Goal: Obtain resource: Obtain resource

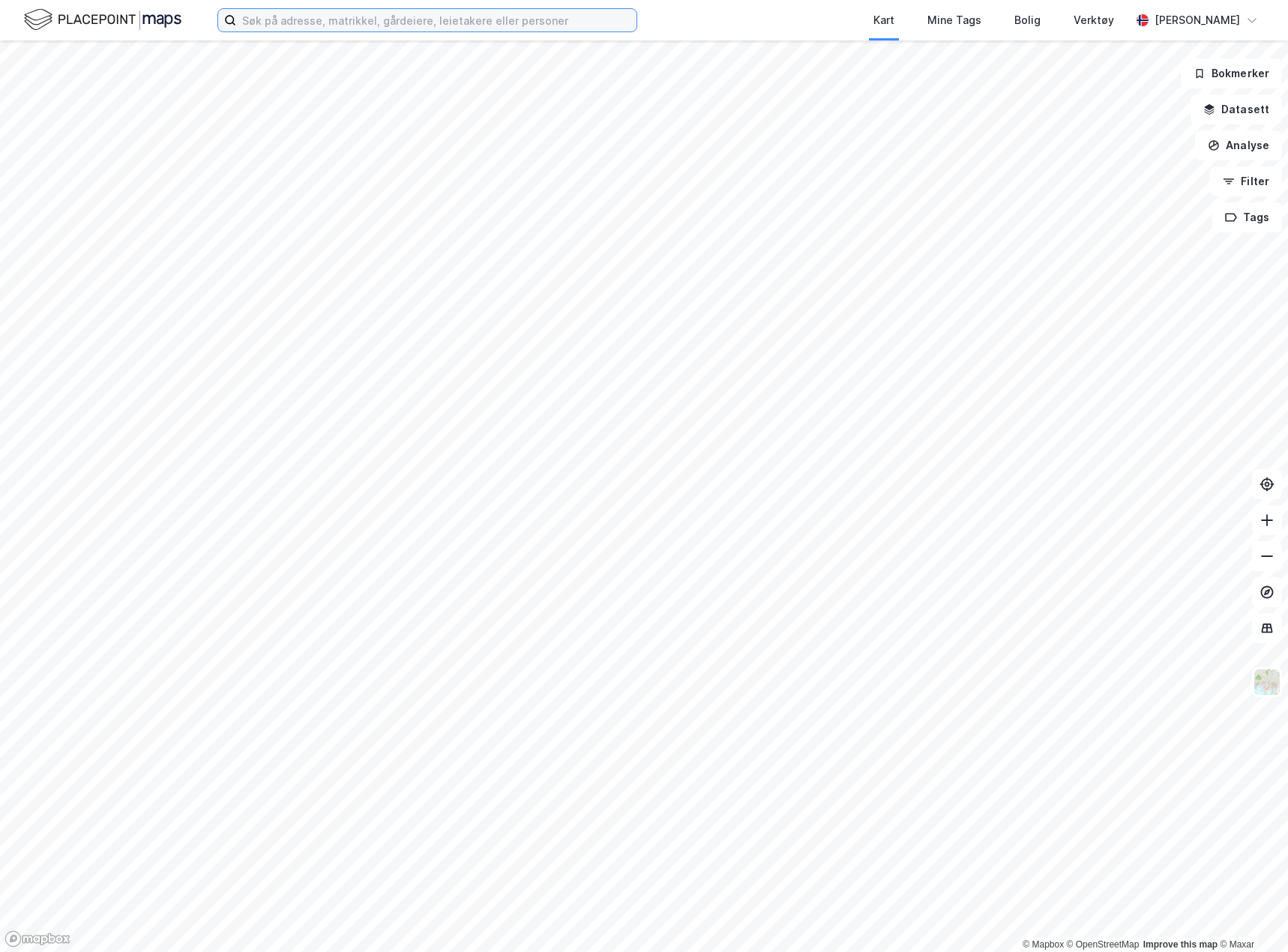
click at [445, 22] on input at bounding box center [436, 20] width 400 height 22
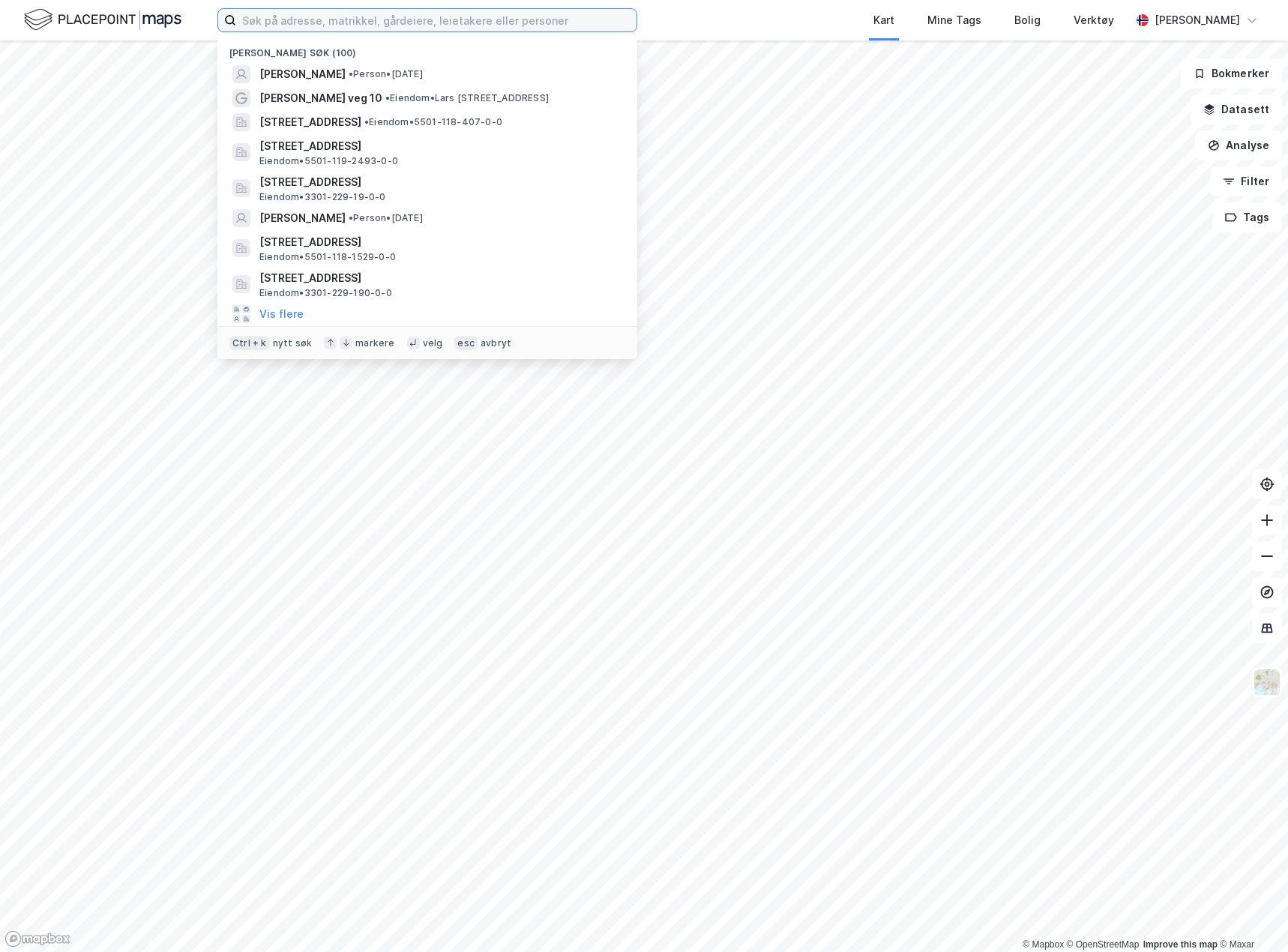
click at [302, 10] on input at bounding box center [436, 20] width 400 height 22
paste input "gnr. 19, bnr. 700 i [GEOGRAPHIC_DATA]"
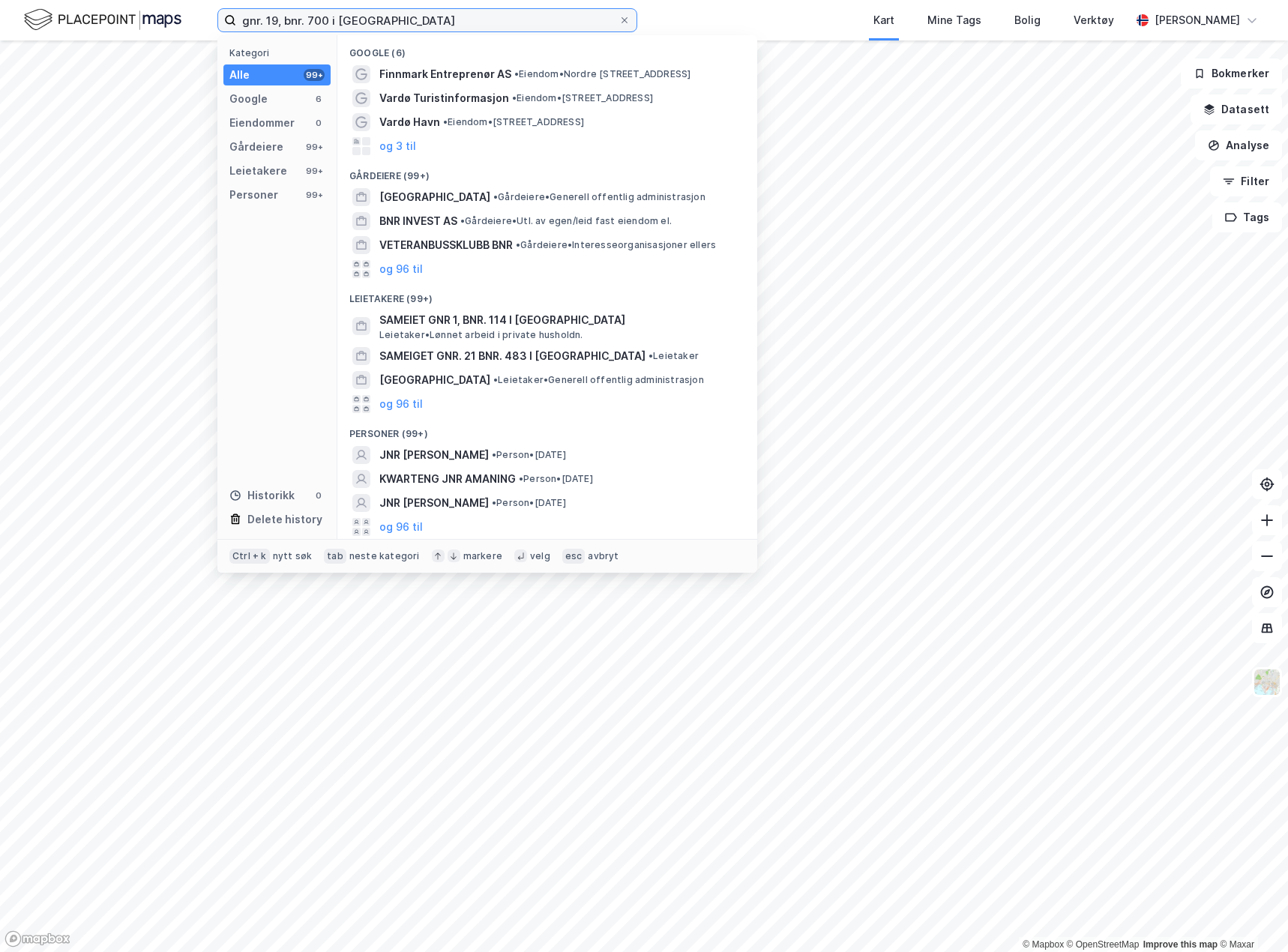
drag, startPoint x: 497, startPoint y: 21, endPoint x: 142, endPoint y: 3, distance: 355.5
click at [142, 3] on div "gnr. 19, bnr. 700 i [GEOGRAPHIC_DATA] Kategori Alle 99+ Google 6 Eiendommer 0 G…" at bounding box center [644, 20] width 1288 height 41
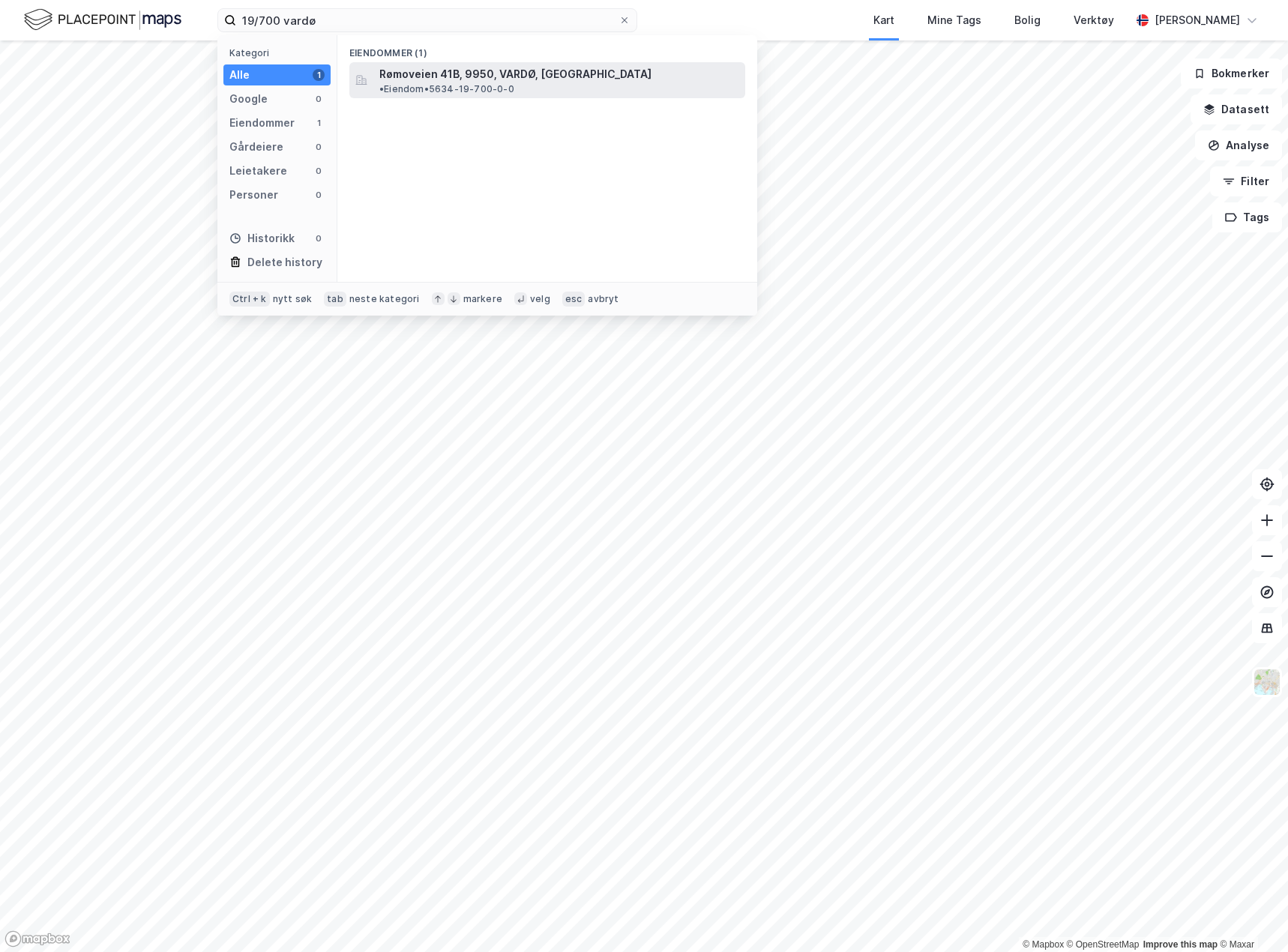
click at [414, 77] on span "Rømoveien 41B, 9950, VARDØ, [GEOGRAPHIC_DATA]" at bounding box center [514, 75] width 272 height 18
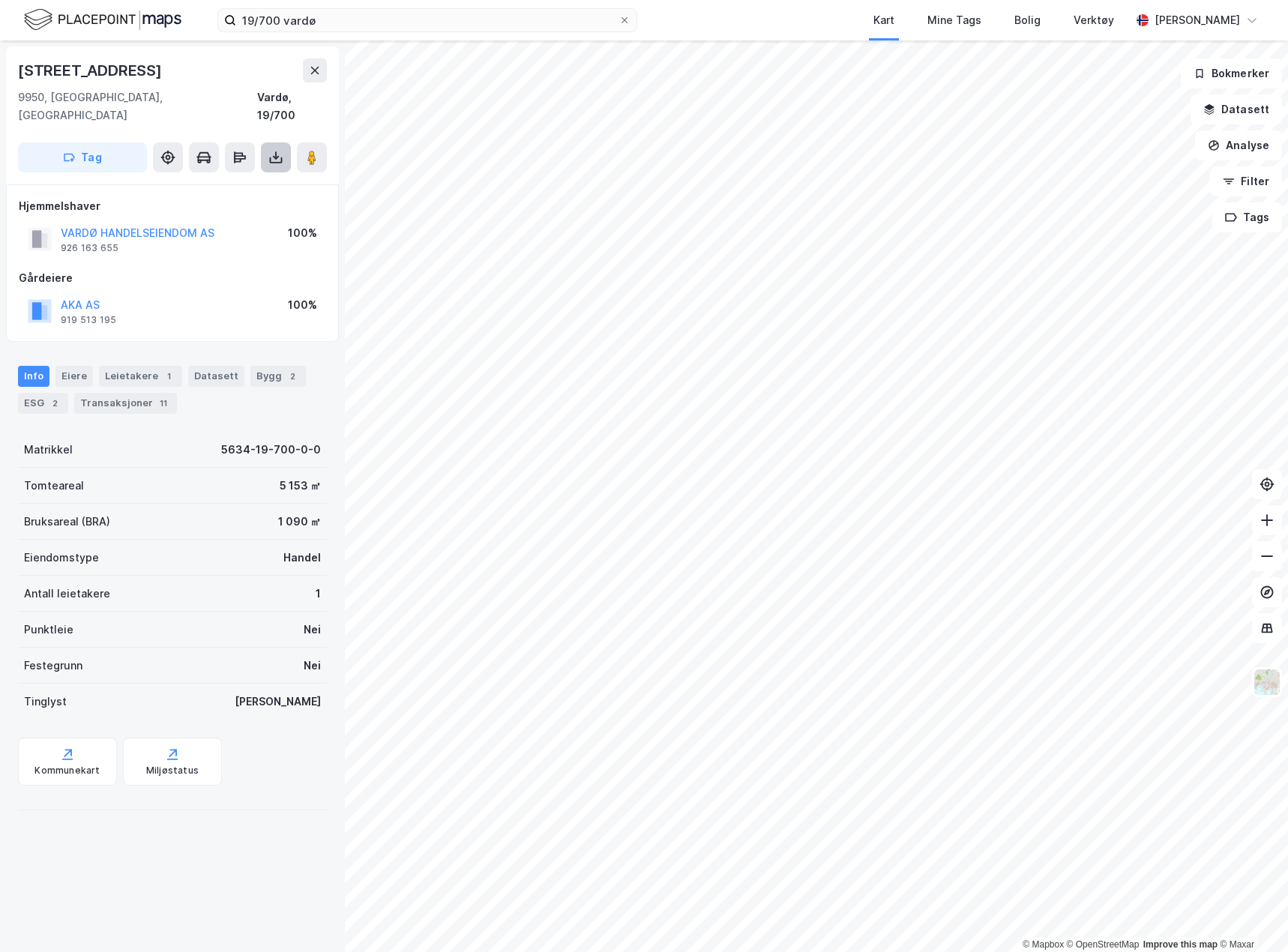
click at [279, 158] on icon at bounding box center [277, 160] width 13 height 6
click at [254, 175] on div "Last ned grunnbok" at bounding box center [210, 187] width 160 height 24
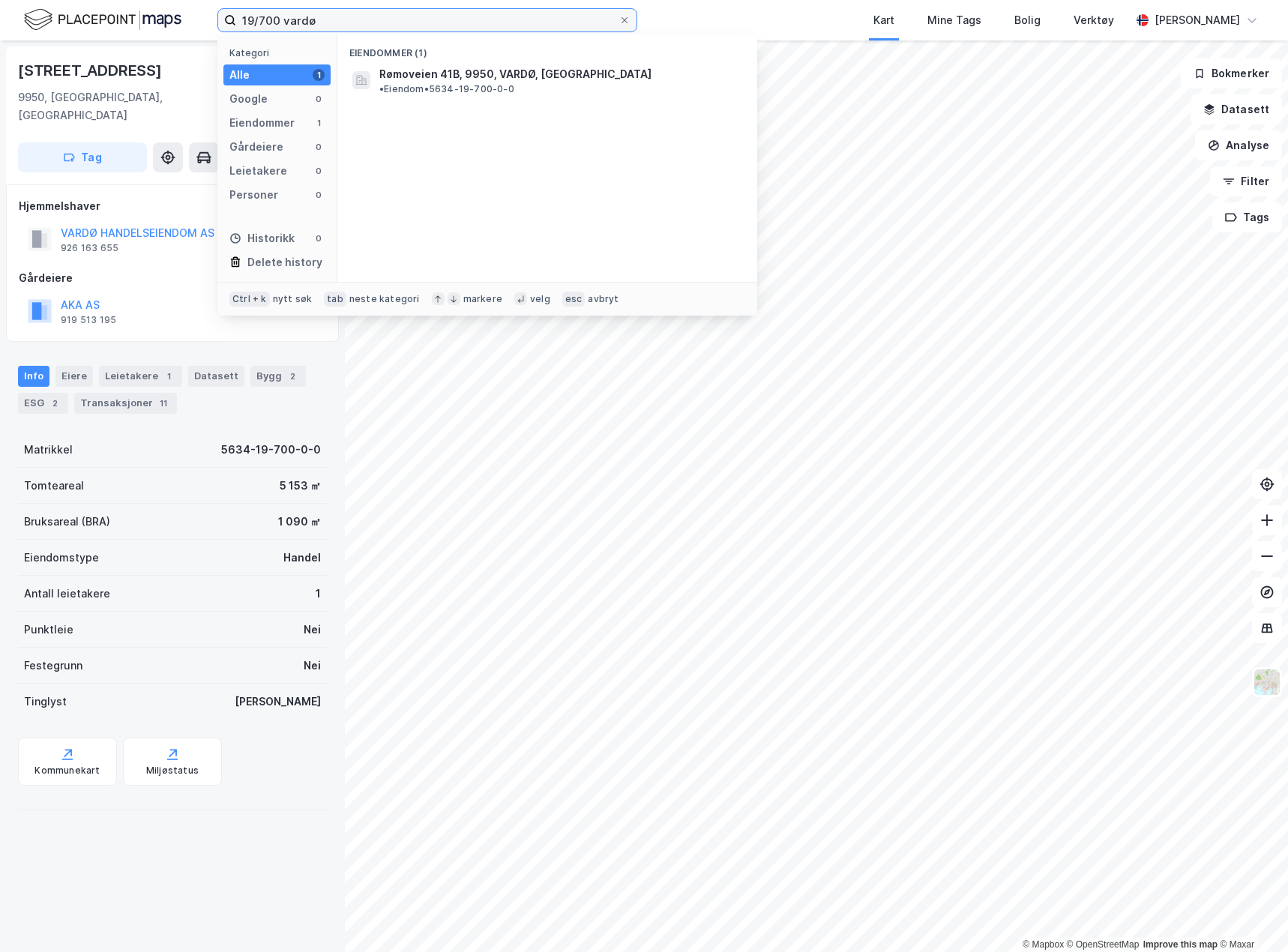
click at [267, 21] on input "19/700 vardø" at bounding box center [427, 20] width 383 height 22
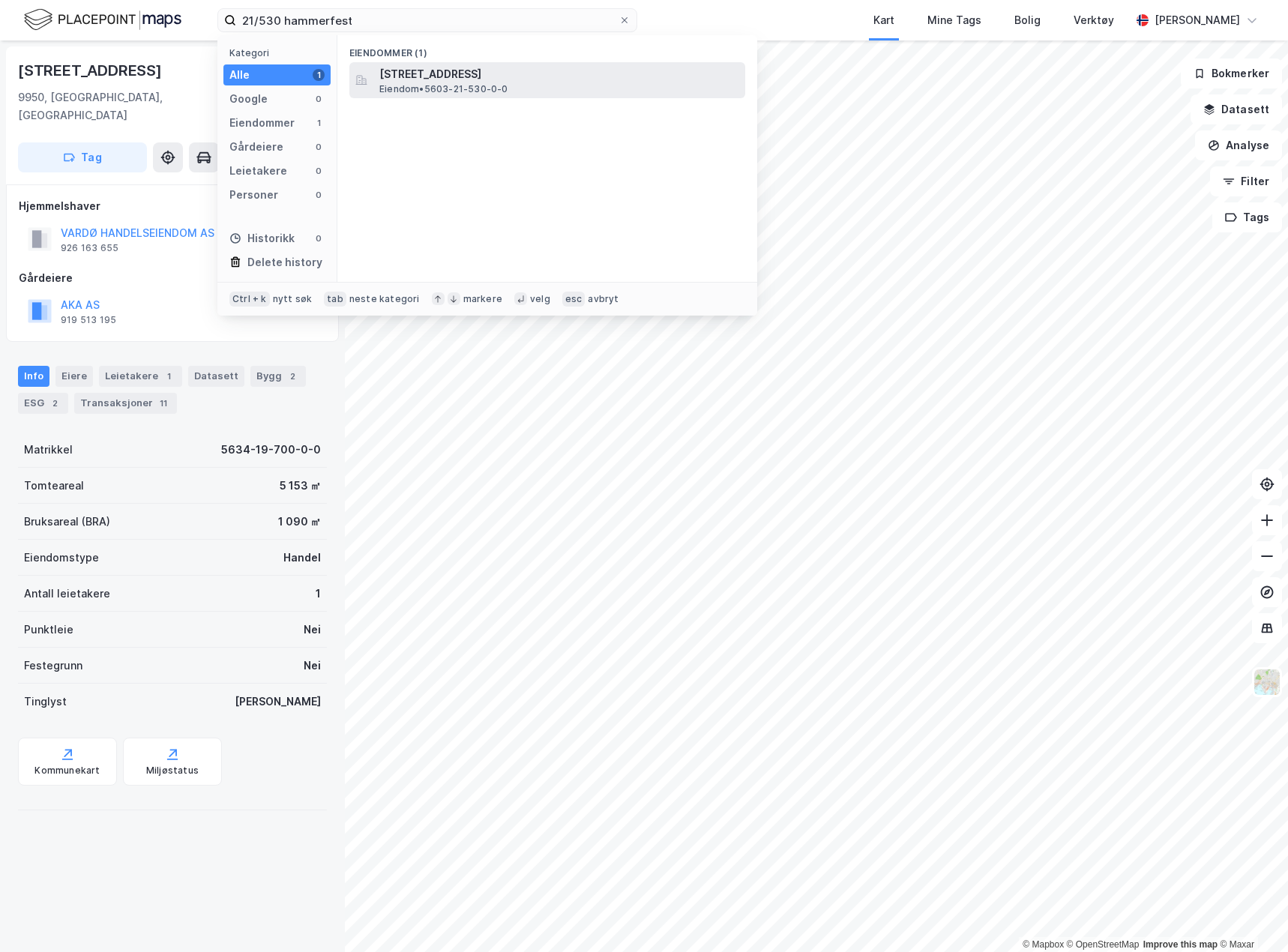
click at [516, 70] on span "[STREET_ADDRESS]" at bounding box center [559, 75] width 360 height 18
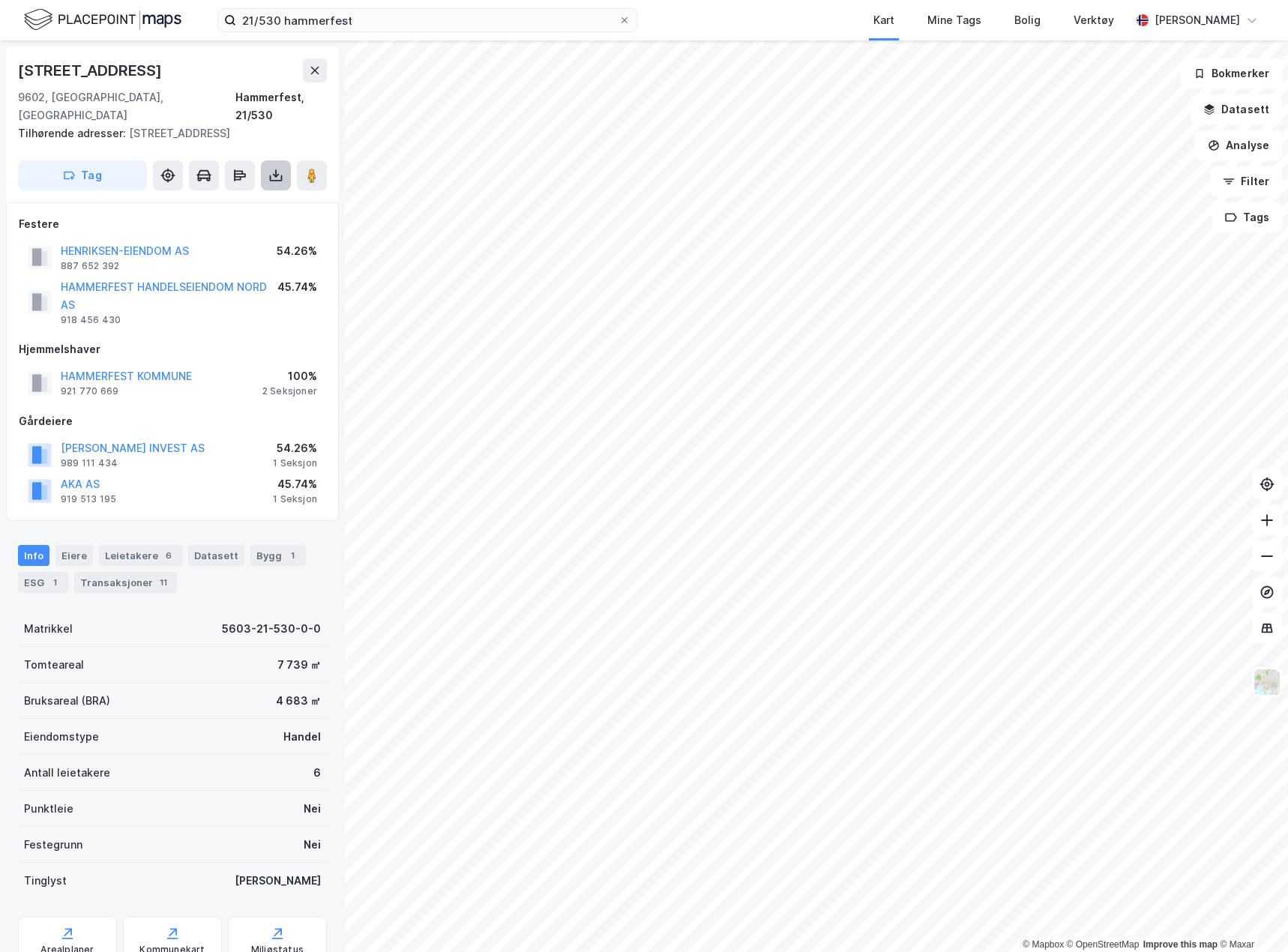
click at [275, 168] on button at bounding box center [276, 175] width 30 height 30
drag, startPoint x: 242, startPoint y: 417, endPoint x: 225, endPoint y: 254, distance: 163.9
click at [243, 417] on div "Gårdeiere [PERSON_NAME] INVEST AS 989 111 434 54.26% 1 Seksjon AKA AS 919 513 1…" at bounding box center [171, 460] width 307 height 96
click at [112, 571] on div "Transaksjoner 11" at bounding box center [124, 582] width 102 height 21
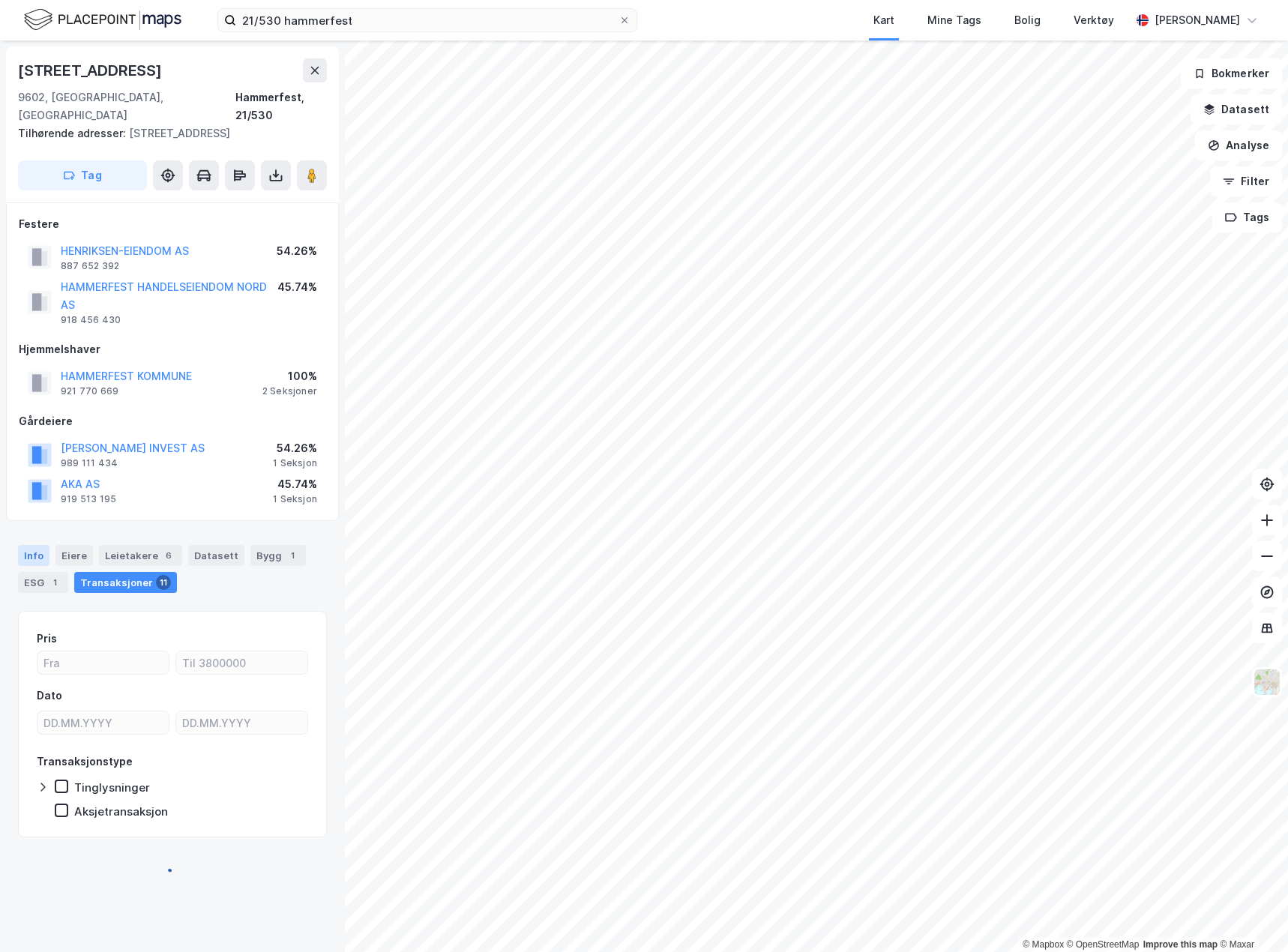
click at [28, 545] on div "Info" at bounding box center [34, 555] width 31 height 21
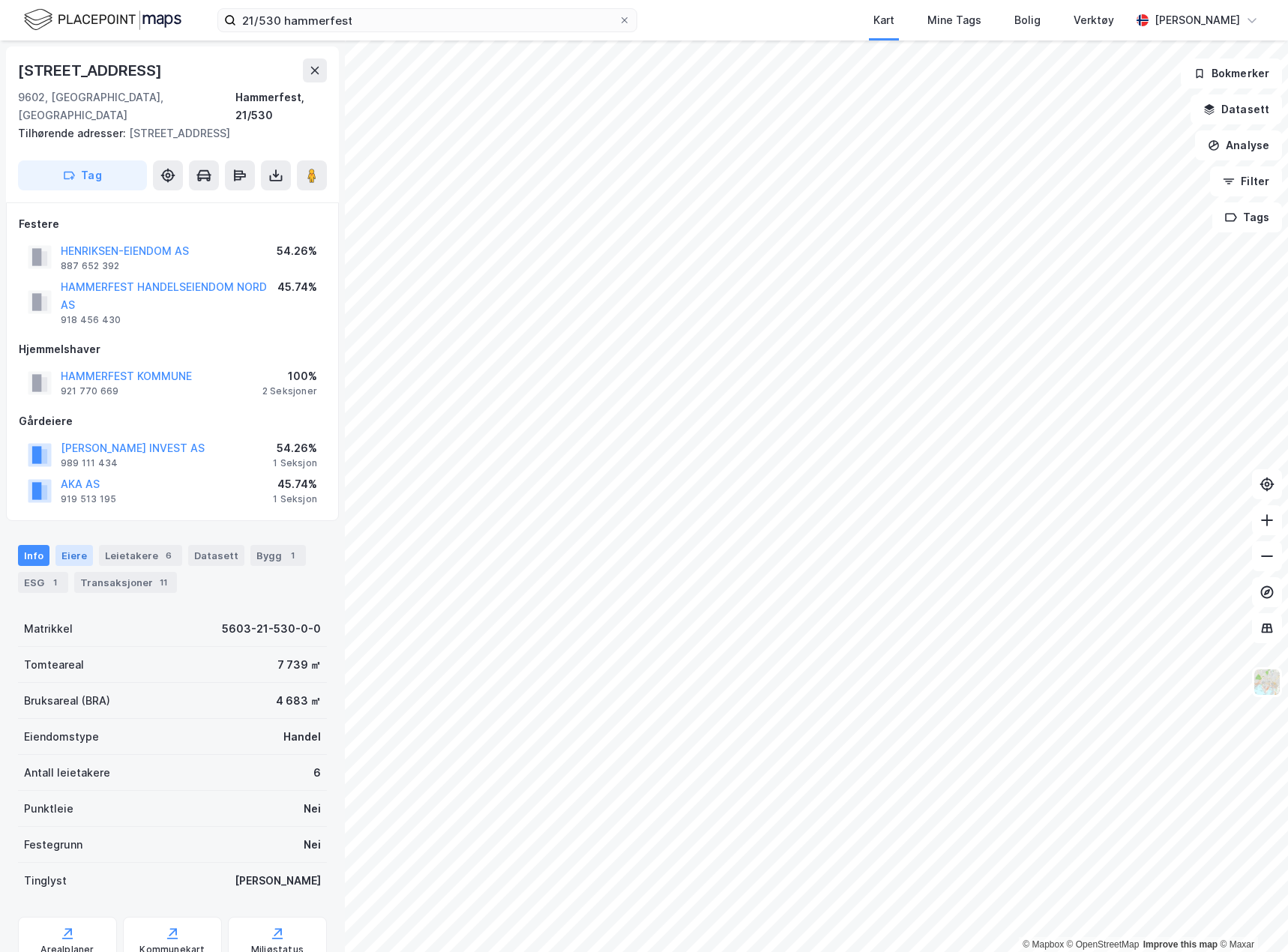
click at [77, 545] on div "Eiere" at bounding box center [74, 555] width 38 height 21
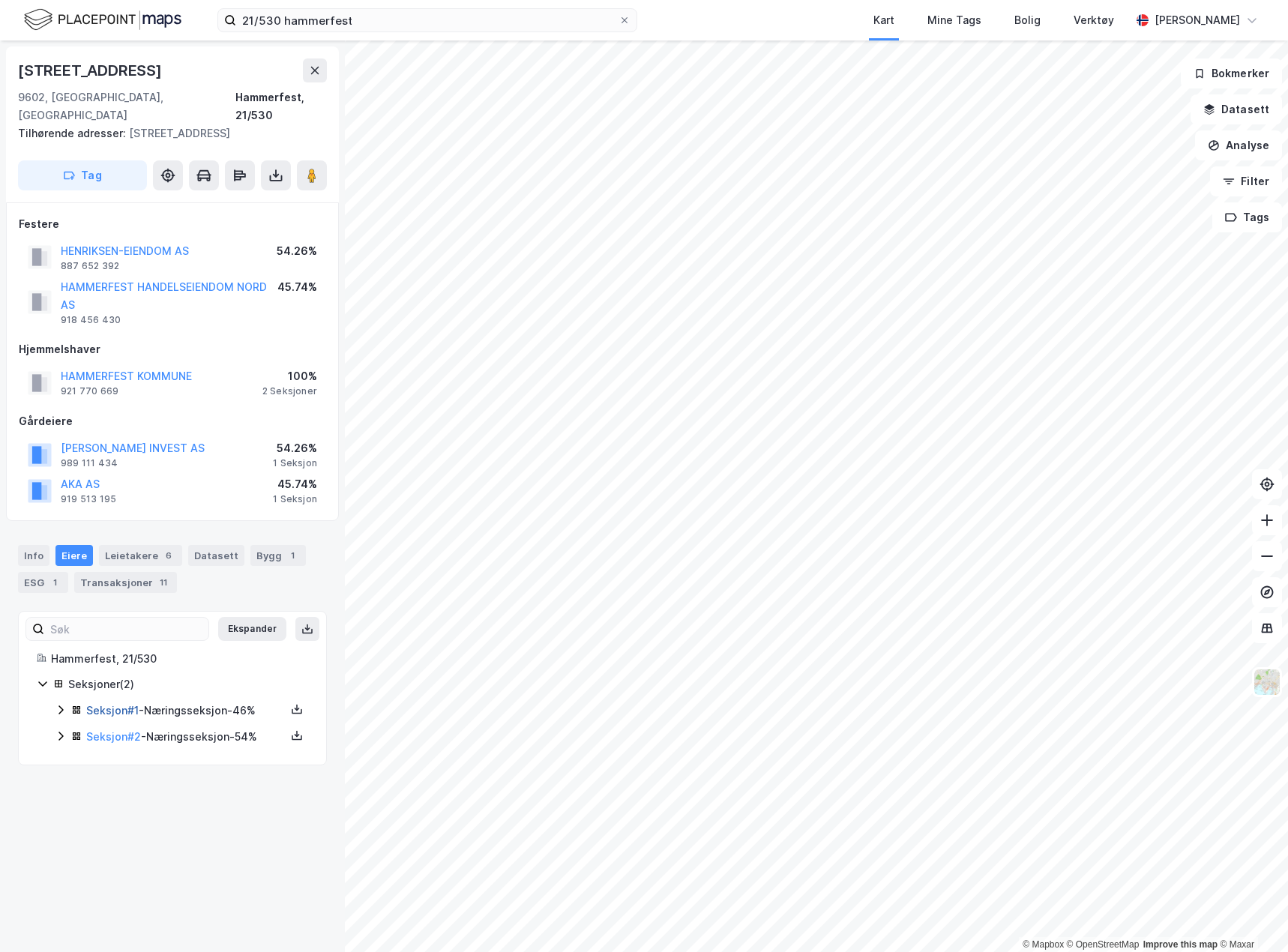
click at [137, 703] on link "Seksjon # 1" at bounding box center [112, 710] width 53 height 13
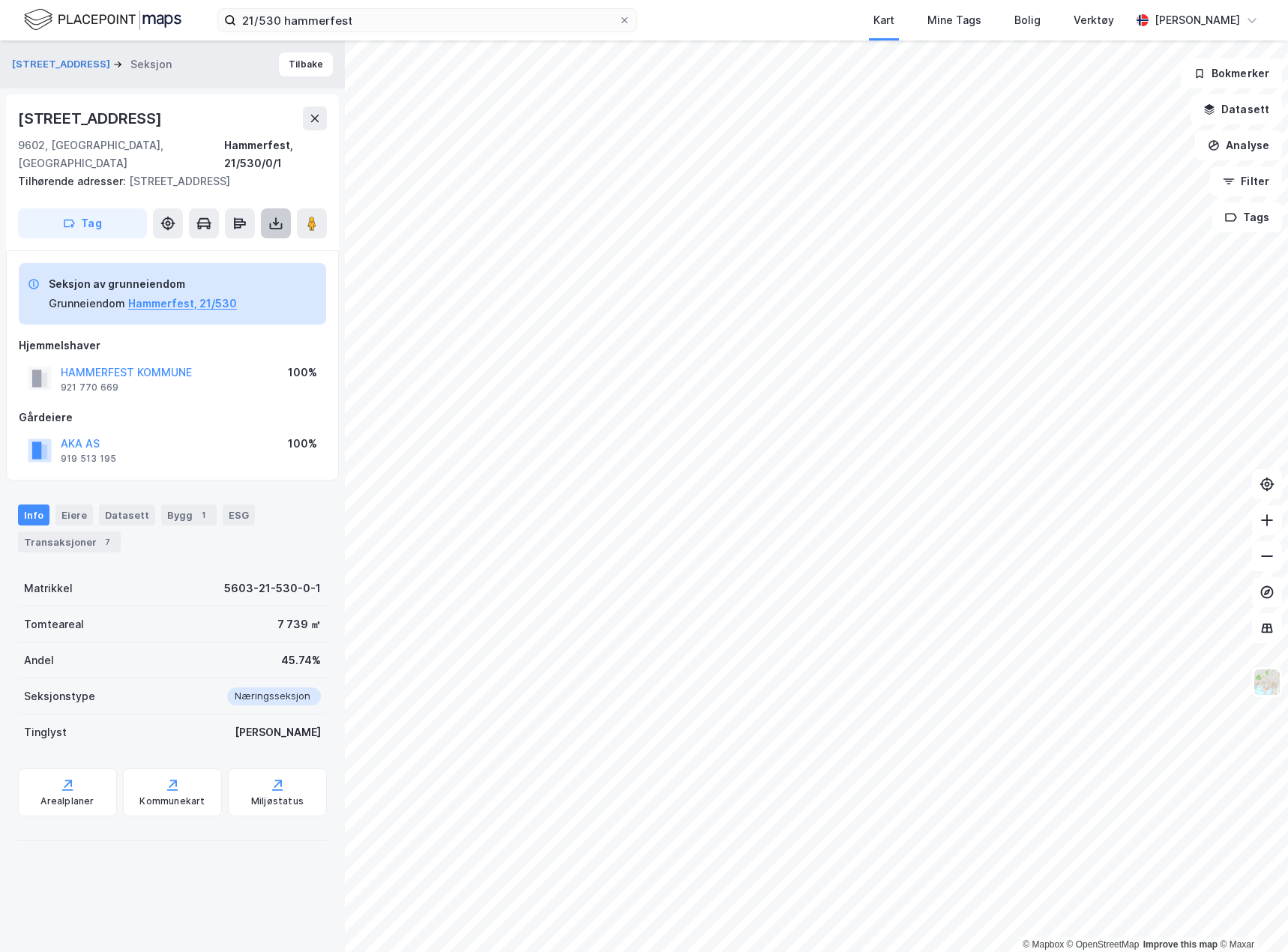
click at [279, 216] on icon at bounding box center [276, 223] width 15 height 15
click at [195, 247] on div "Last ned grunnbok" at bounding box center [202, 253] width 87 height 12
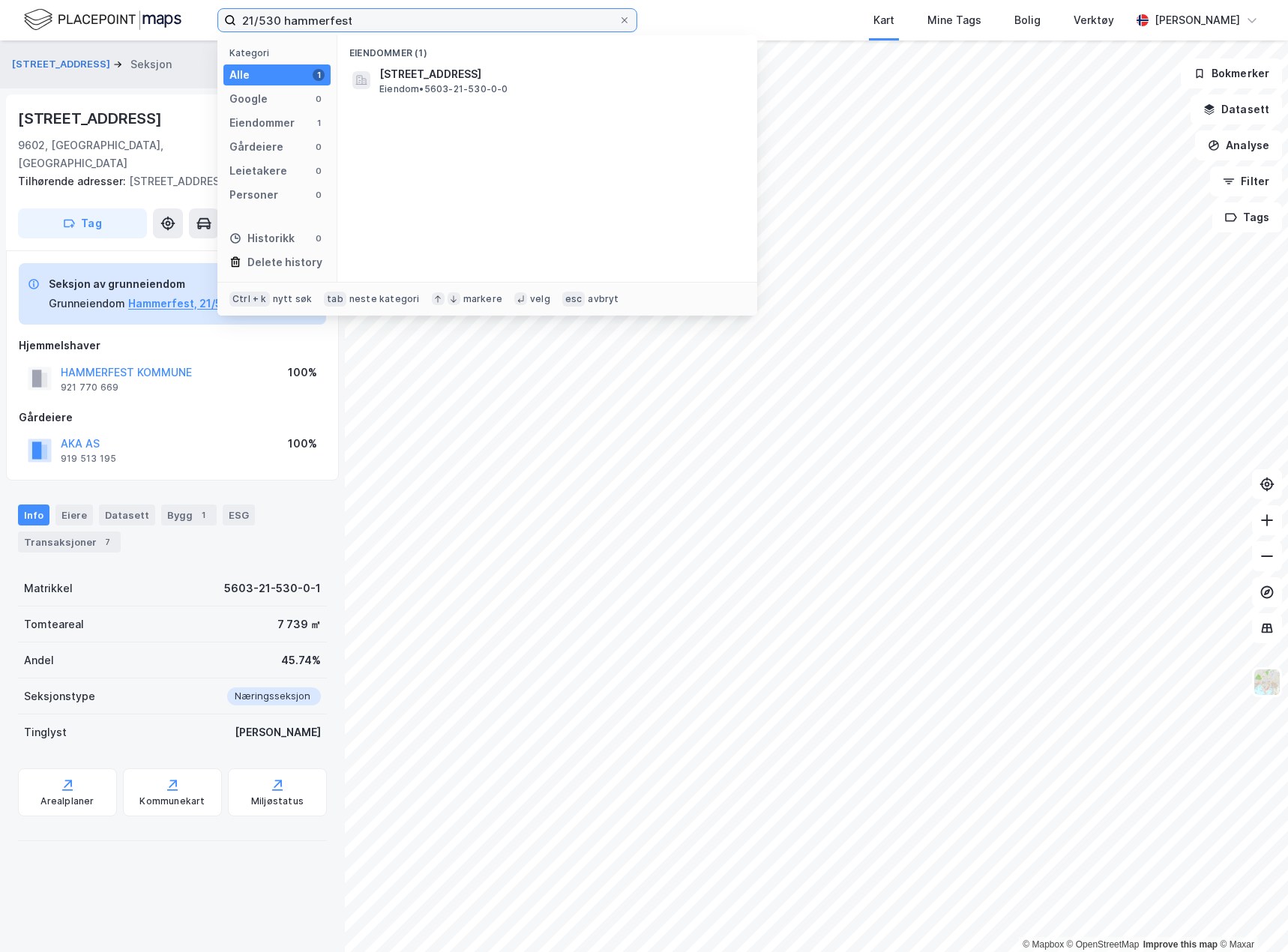
click at [266, 10] on input "21/530 hammerfest" at bounding box center [427, 20] width 383 height 22
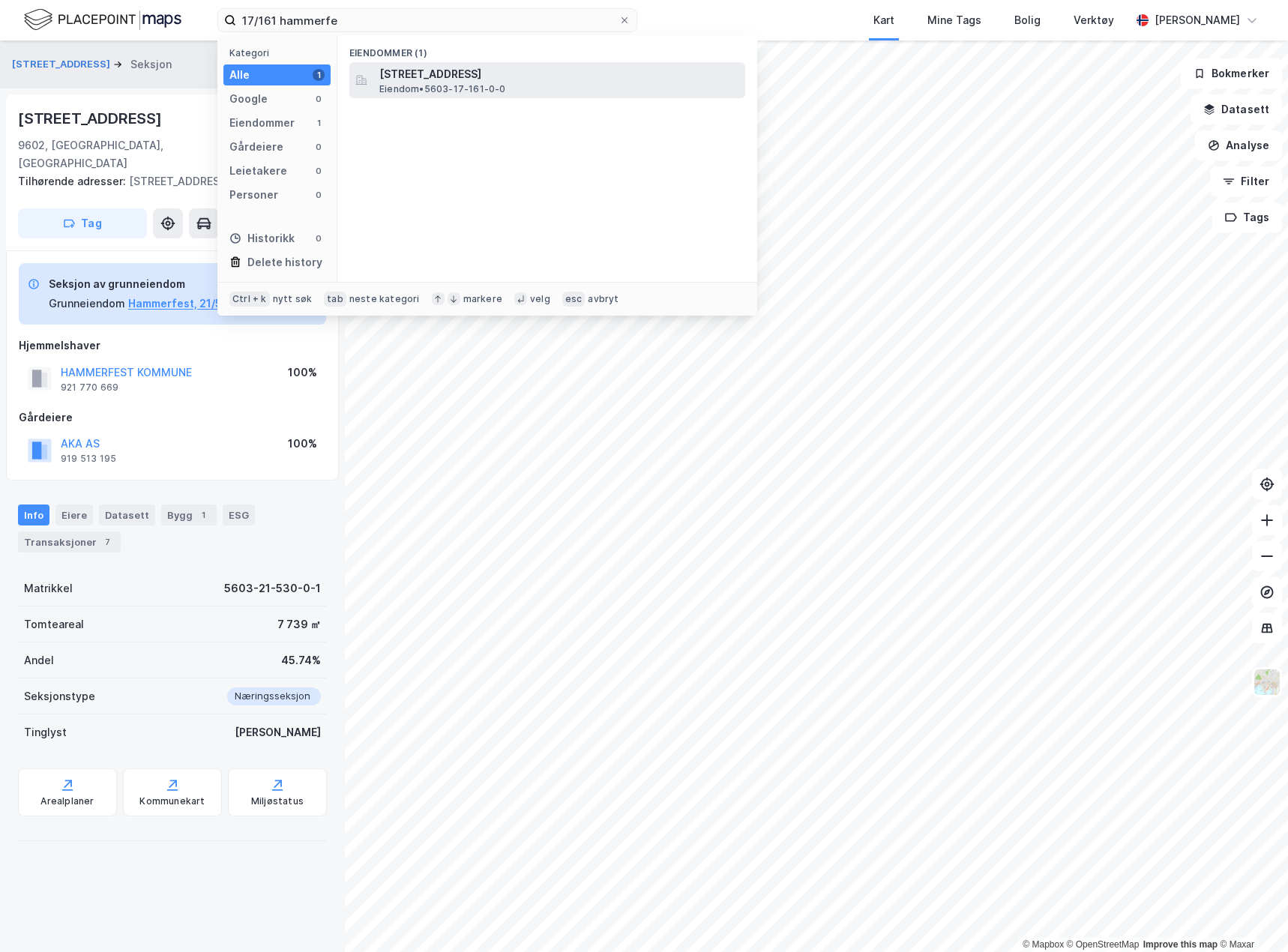
click at [403, 88] on span "Eiendom • 5603-17-161-0-0" at bounding box center [442, 88] width 126 height 12
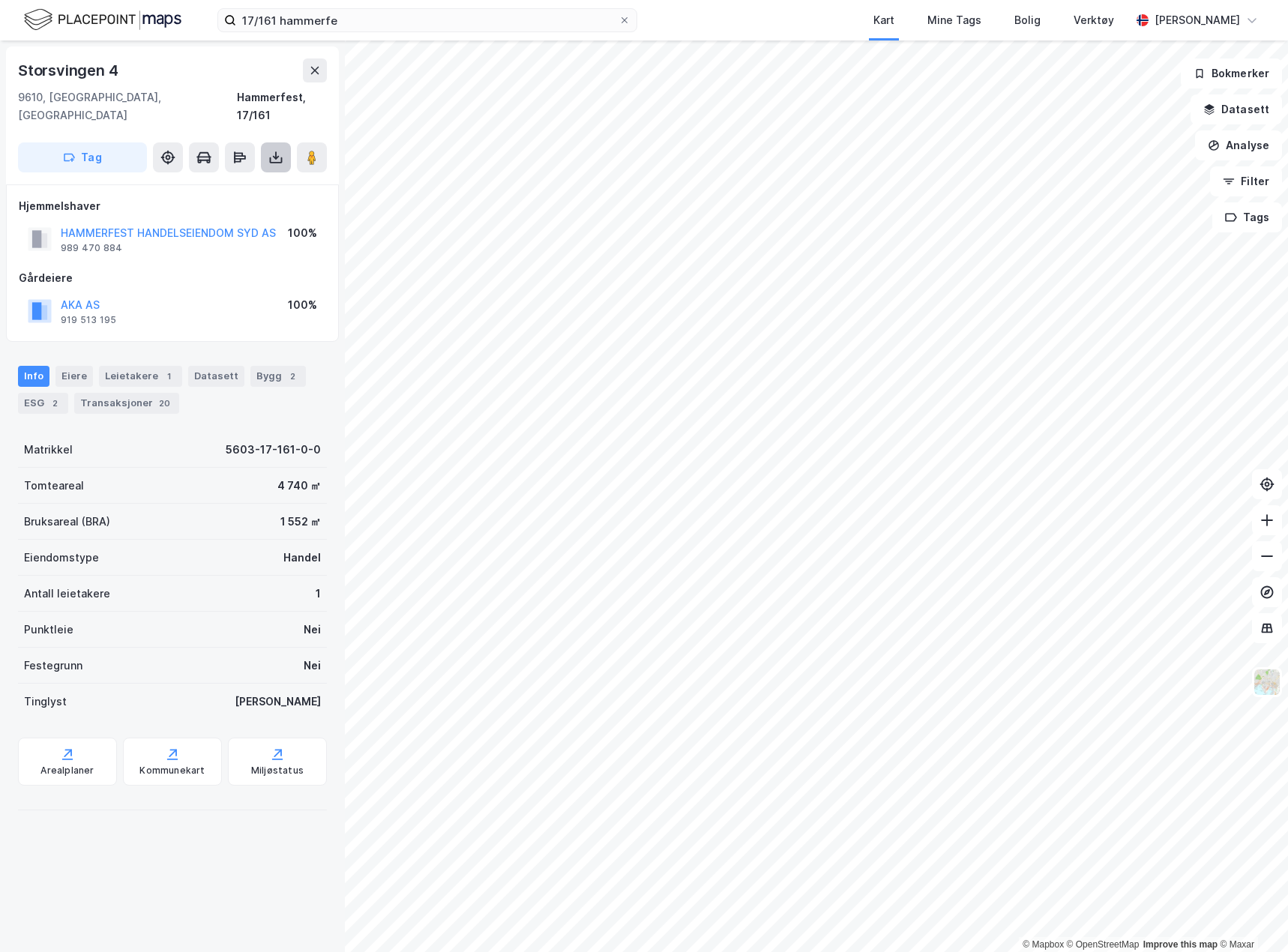
click at [274, 150] on icon at bounding box center [276, 158] width 15 height 15
click at [216, 182] on div "Last ned grunnbok" at bounding box center [202, 187] width 87 height 12
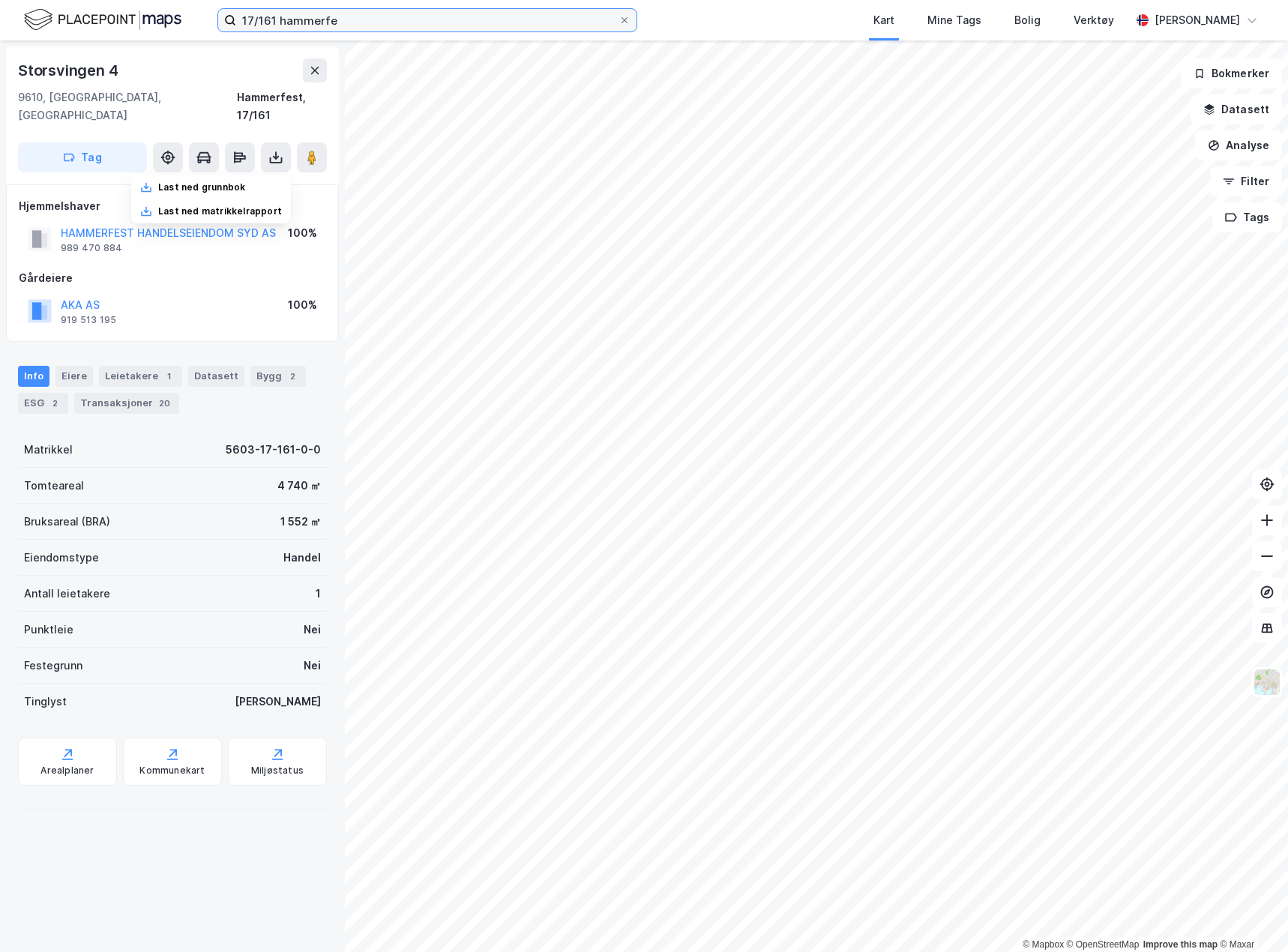
click at [346, 22] on input "17/161 hammerfe" at bounding box center [427, 20] width 383 height 22
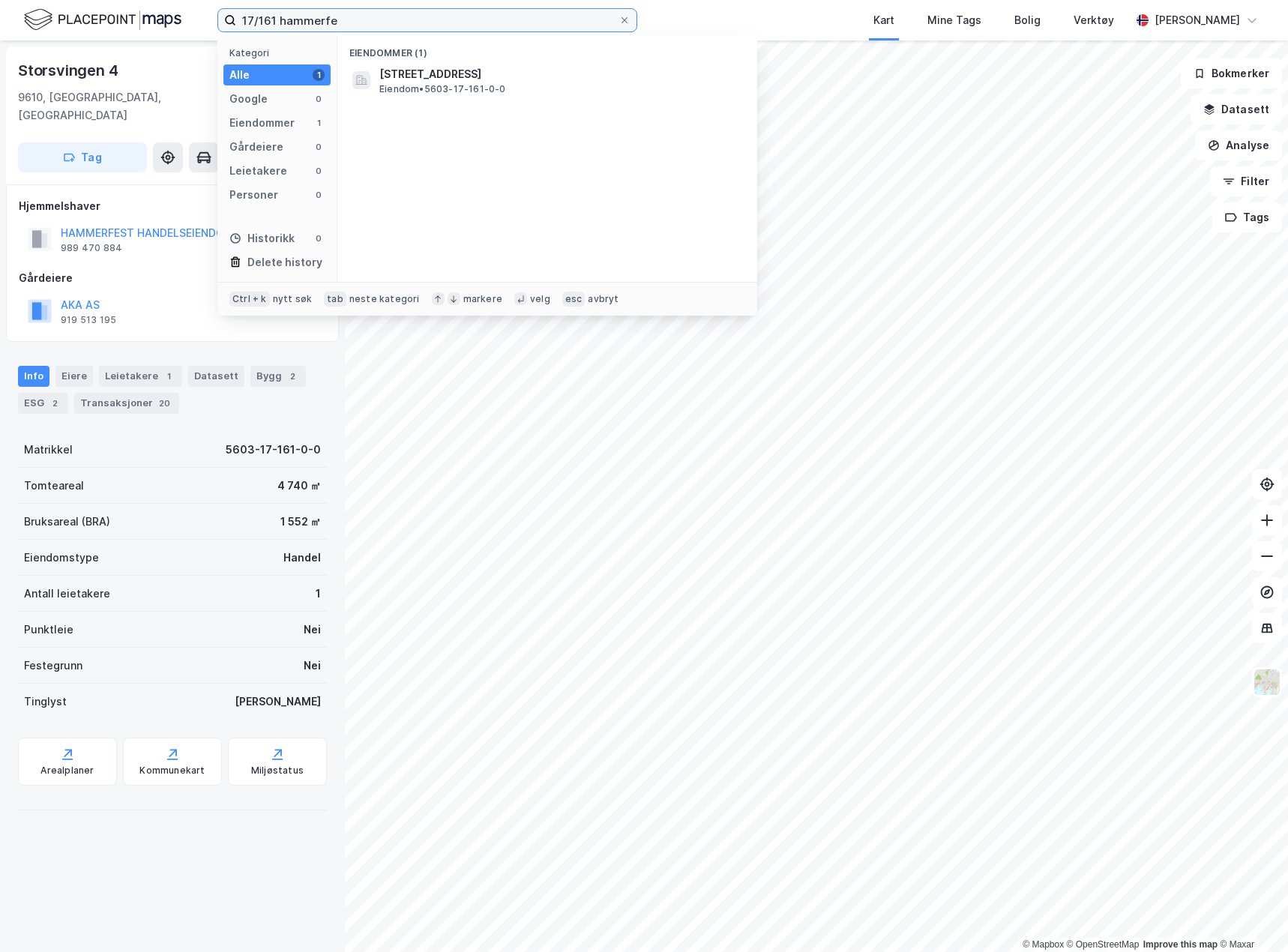
click at [346, 22] on input "17/161 hammerfe" at bounding box center [427, 20] width 383 height 22
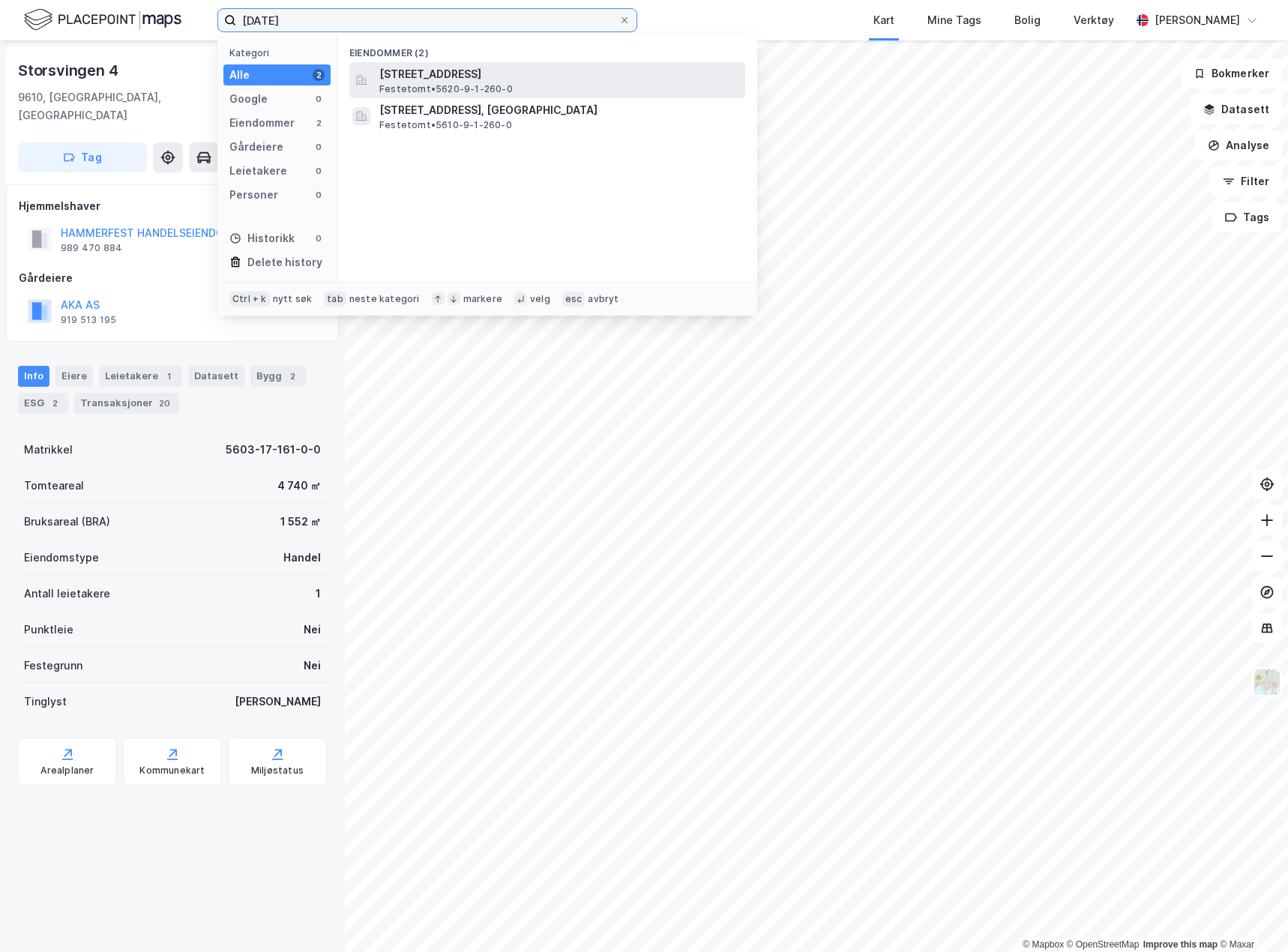
type input "[DATE]"
click at [543, 82] on span "[STREET_ADDRESS]" at bounding box center [559, 75] width 360 height 18
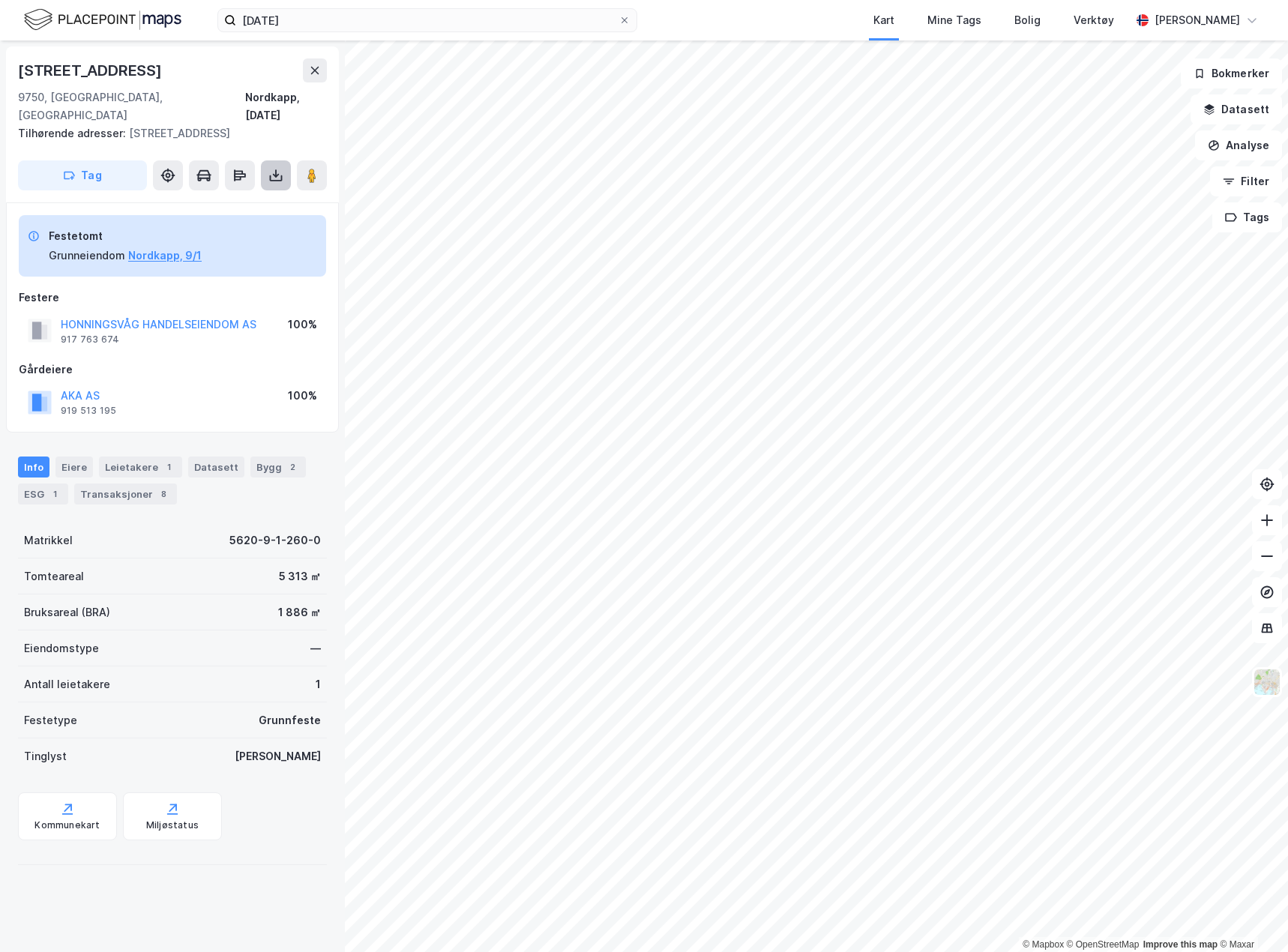
click at [268, 168] on icon at bounding box center [276, 175] width 15 height 15
click at [240, 199] on div "Last ned grunnbok" at bounding box center [202, 205] width 87 height 12
click at [227, 73] on div "[STREET_ADDRESS]" at bounding box center [172, 70] width 309 height 24
